Goal: Information Seeking & Learning: Learn about a topic

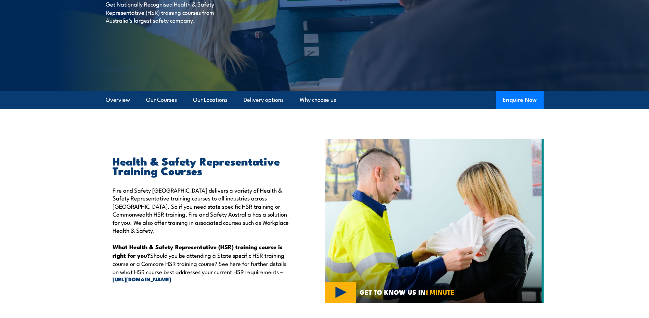
scroll to position [103, 0]
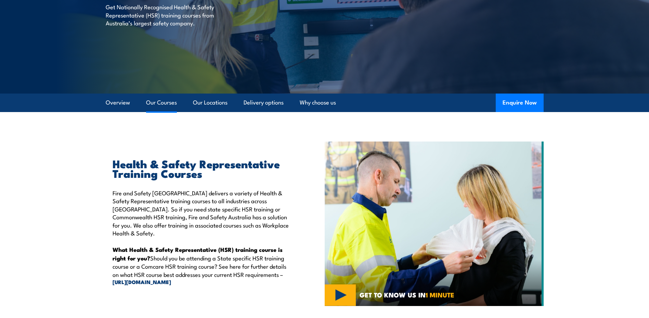
click at [151, 103] on link "Our Courses" at bounding box center [161, 102] width 31 height 18
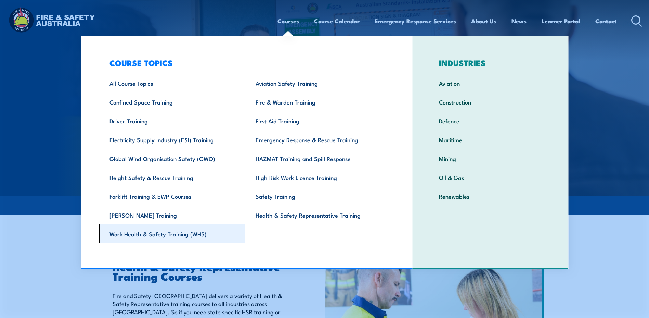
click at [149, 237] on link "Work Health & Safety Training (WHS)" at bounding box center [172, 233] width 146 height 19
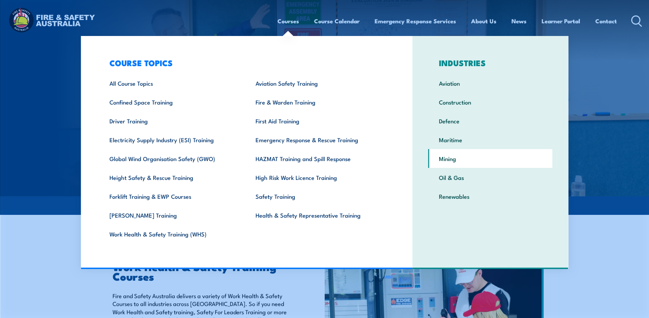
click at [444, 159] on link "Mining" at bounding box center [490, 158] width 124 height 19
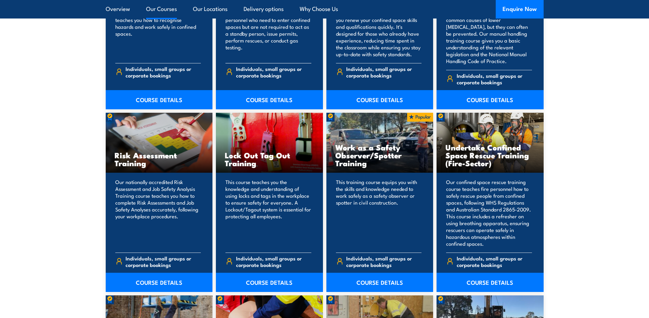
scroll to position [1780, 0]
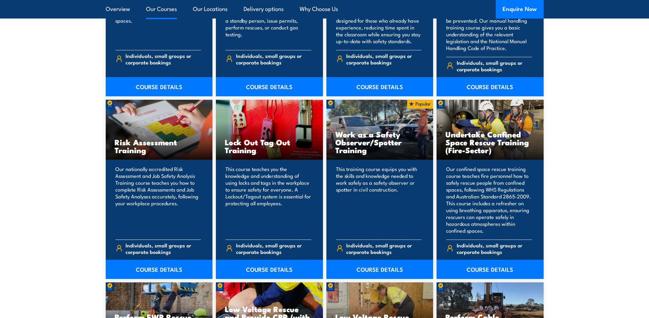
click at [132, 138] on h3 "Risk Assessment Training" at bounding box center [159, 146] width 89 height 16
click at [152, 264] on link "COURSE DETAILS" at bounding box center [159, 268] width 107 height 19
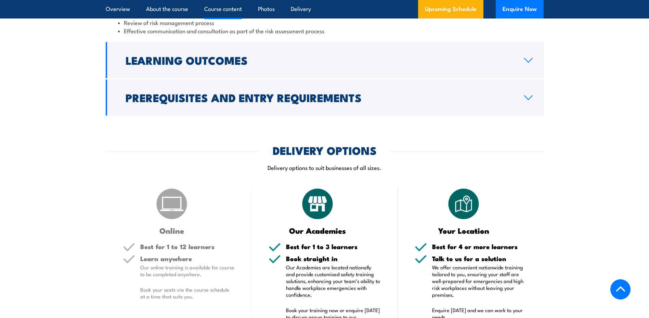
scroll to position [753, 0]
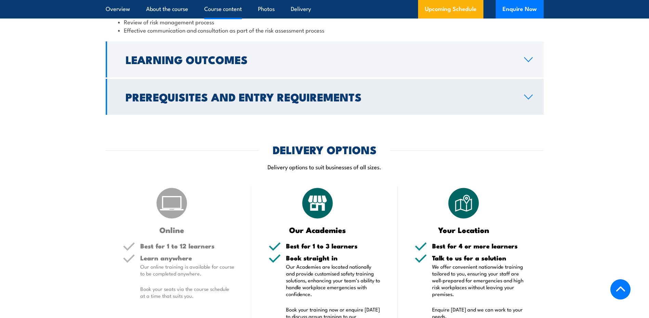
click at [526, 100] on icon at bounding box center [528, 96] width 9 height 5
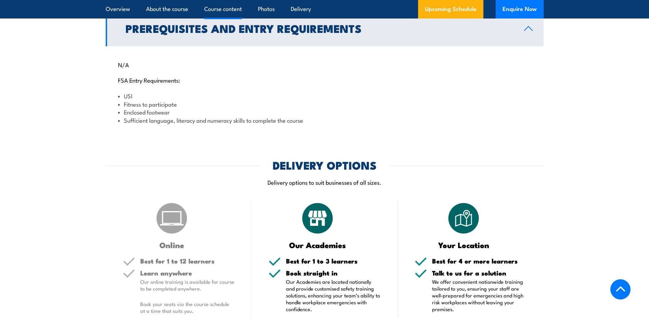
scroll to position [735, 0]
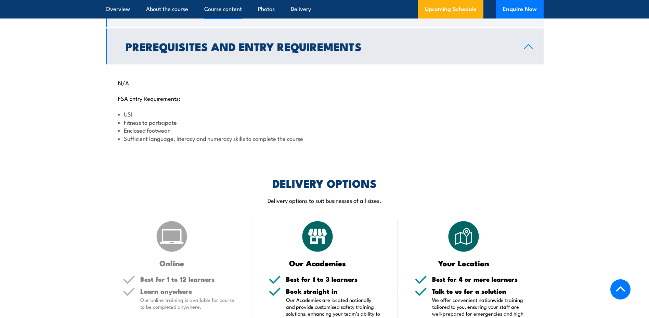
click at [524, 49] on icon at bounding box center [528, 46] width 9 height 5
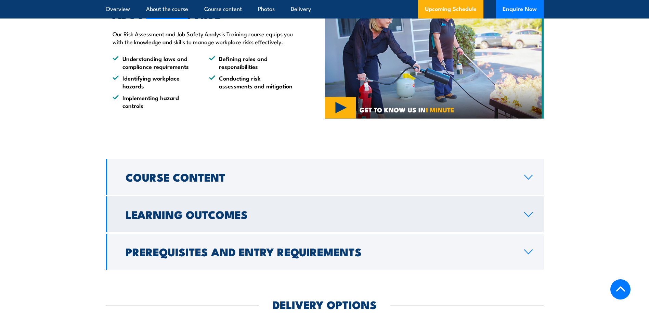
scroll to position [529, 0]
click at [511, 228] on link "Learning Outcomes" at bounding box center [325, 214] width 438 height 36
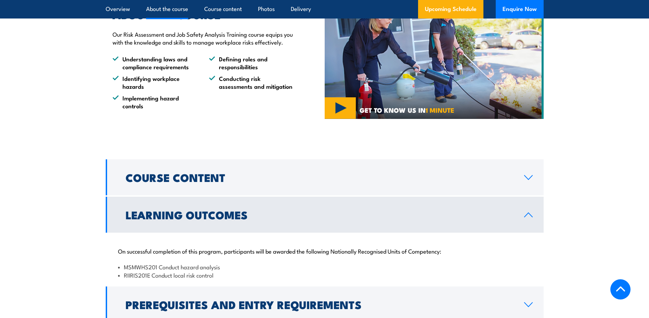
click at [527, 217] on link "Learning Outcomes" at bounding box center [325, 214] width 438 height 36
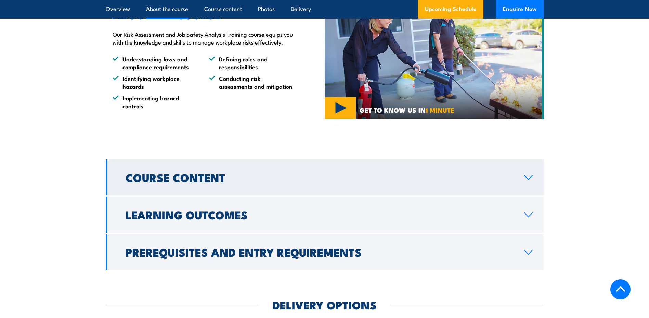
click at [526, 180] on link "Course Content" at bounding box center [325, 177] width 438 height 36
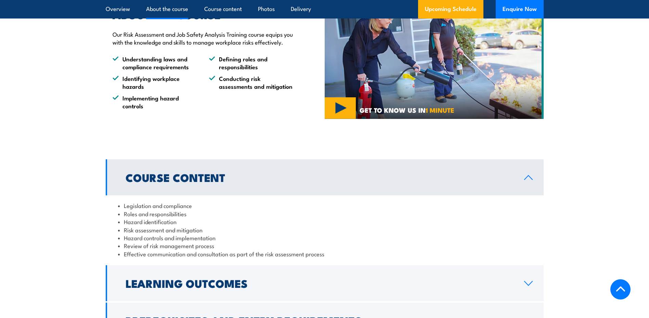
click at [526, 180] on link "Course Content" at bounding box center [325, 177] width 438 height 36
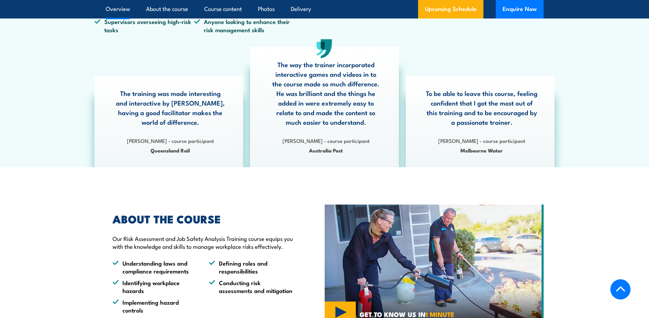
scroll to position [324, 0]
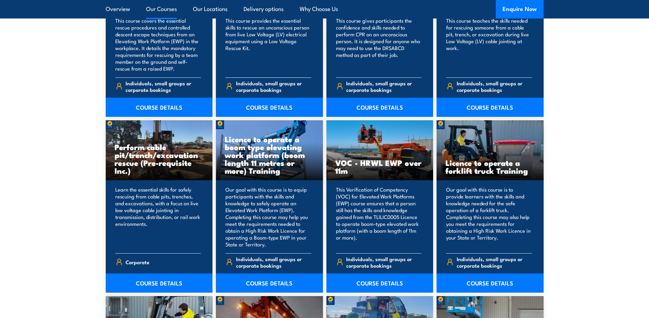
scroll to position [2019, 0]
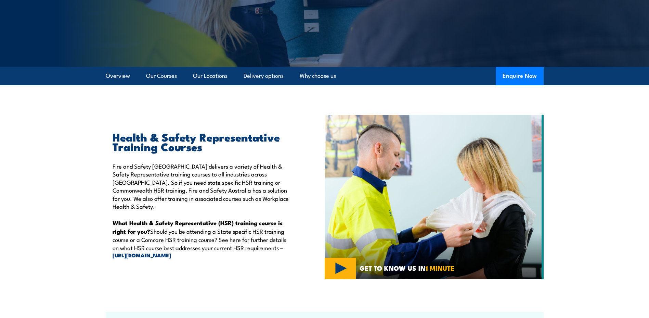
scroll to position [135, 0]
